Goal: Ask a question: Seek information or help from site administrators or community

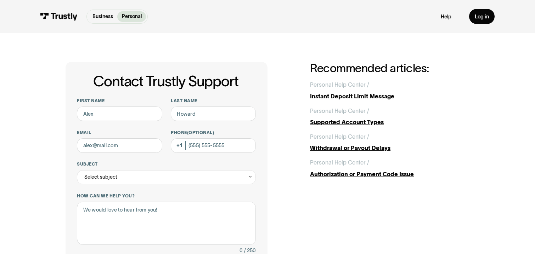
click at [445, 18] on link "Help" at bounding box center [445, 16] width 11 height 7
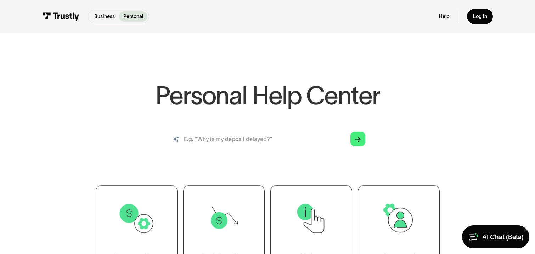
click at [221, 140] on input "search" at bounding box center [267, 138] width 207 height 23
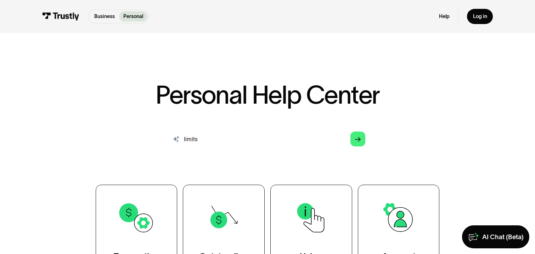
type input "limits"
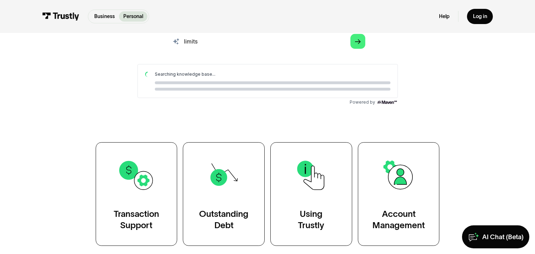
scroll to position [99, 0]
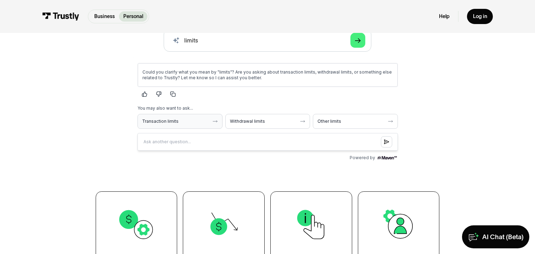
click at [173, 122] on span "Transaction limits" at bounding box center [175, 122] width 67 height 6
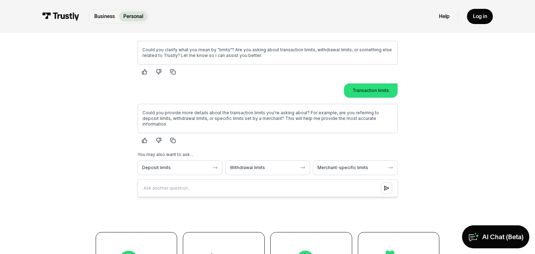
scroll to position [122, 0]
click at [180, 164] on span "Deposit limits" at bounding box center [175, 167] width 67 height 6
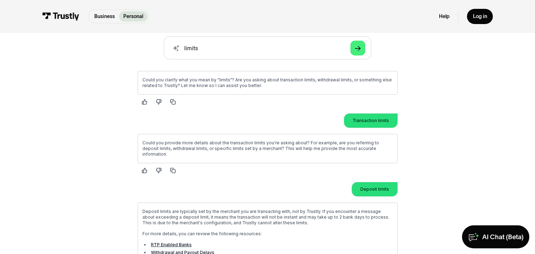
scroll to position [90, 0]
